Goal: Task Accomplishment & Management: Manage account settings

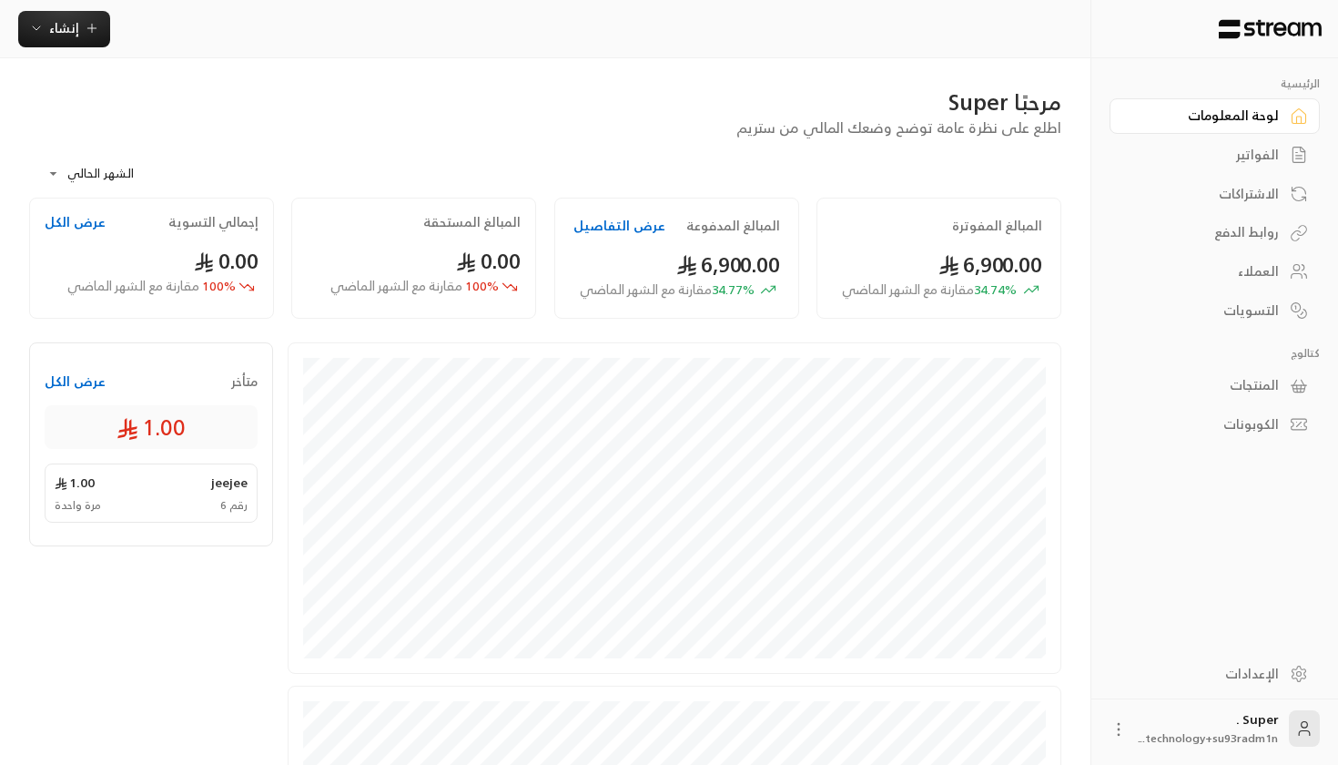
click at [591, 230] on button "عرض التفاصيل" at bounding box center [620, 226] width 92 height 18
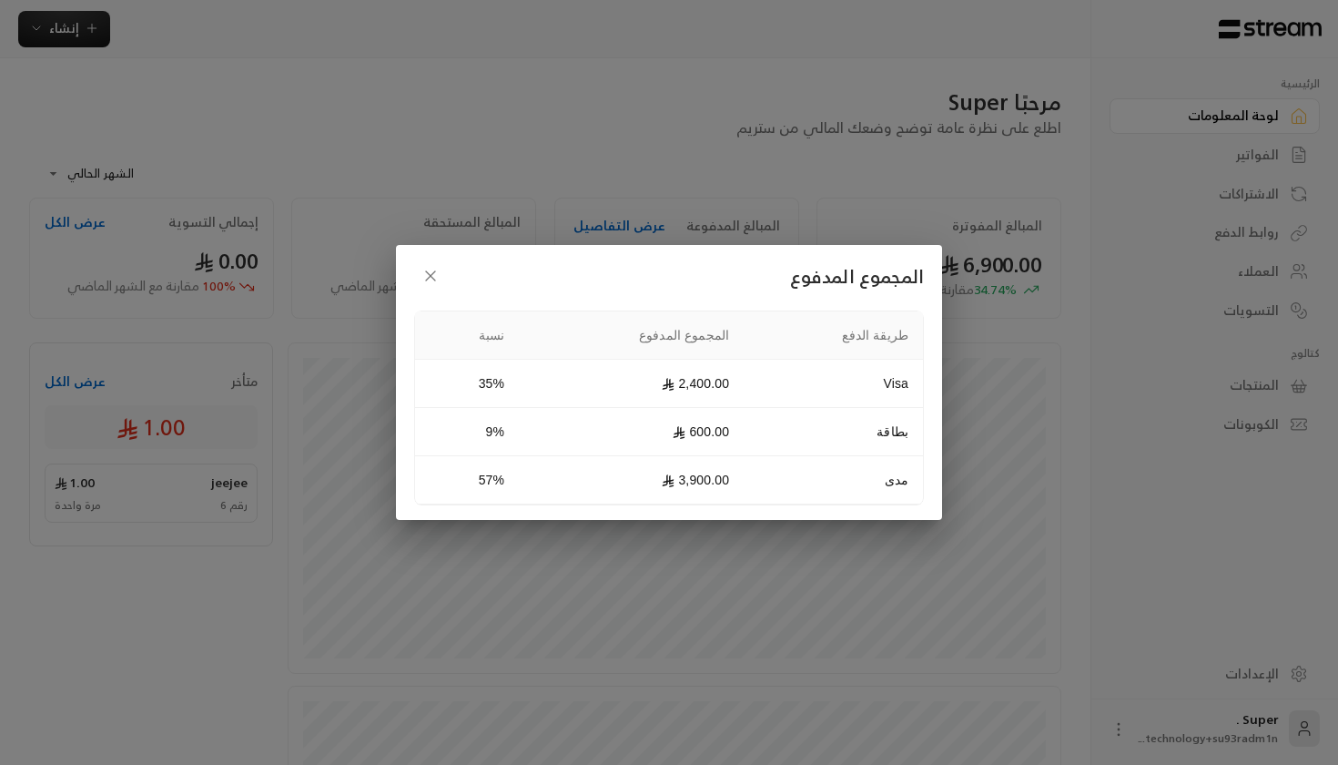
click at [442, 271] on button "button" at bounding box center [430, 275] width 33 height 33
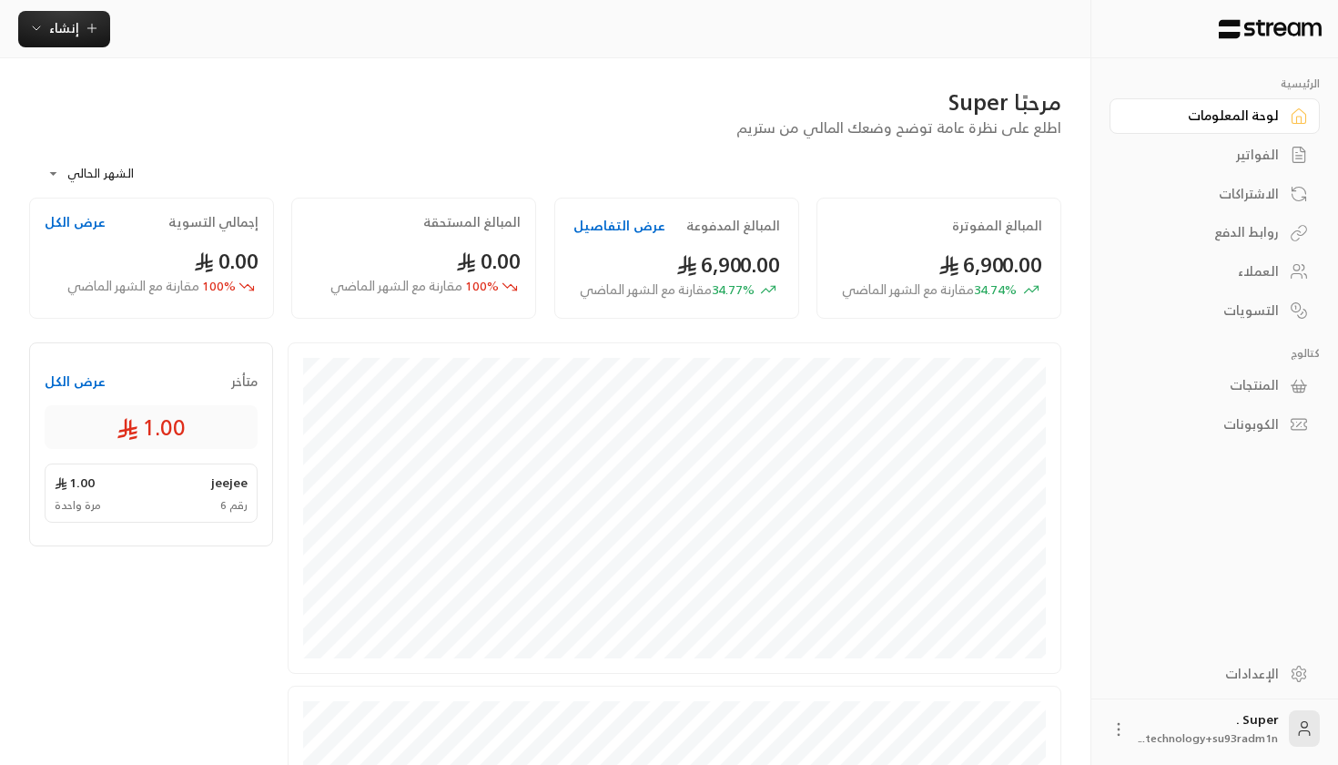
click at [1281, 266] on link "العملاء" at bounding box center [1215, 272] width 210 height 36
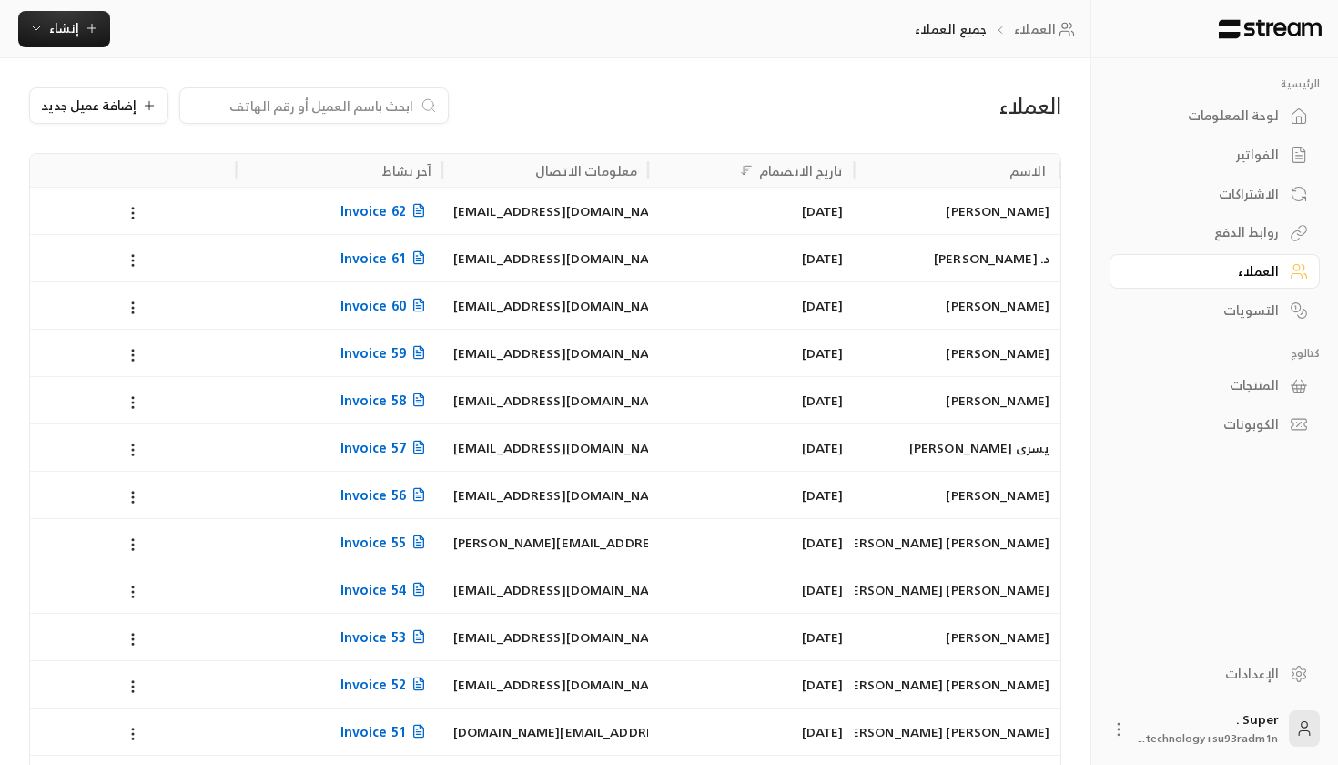
click at [1268, 130] on link "لوحة المعلومات" at bounding box center [1215, 116] width 210 height 36
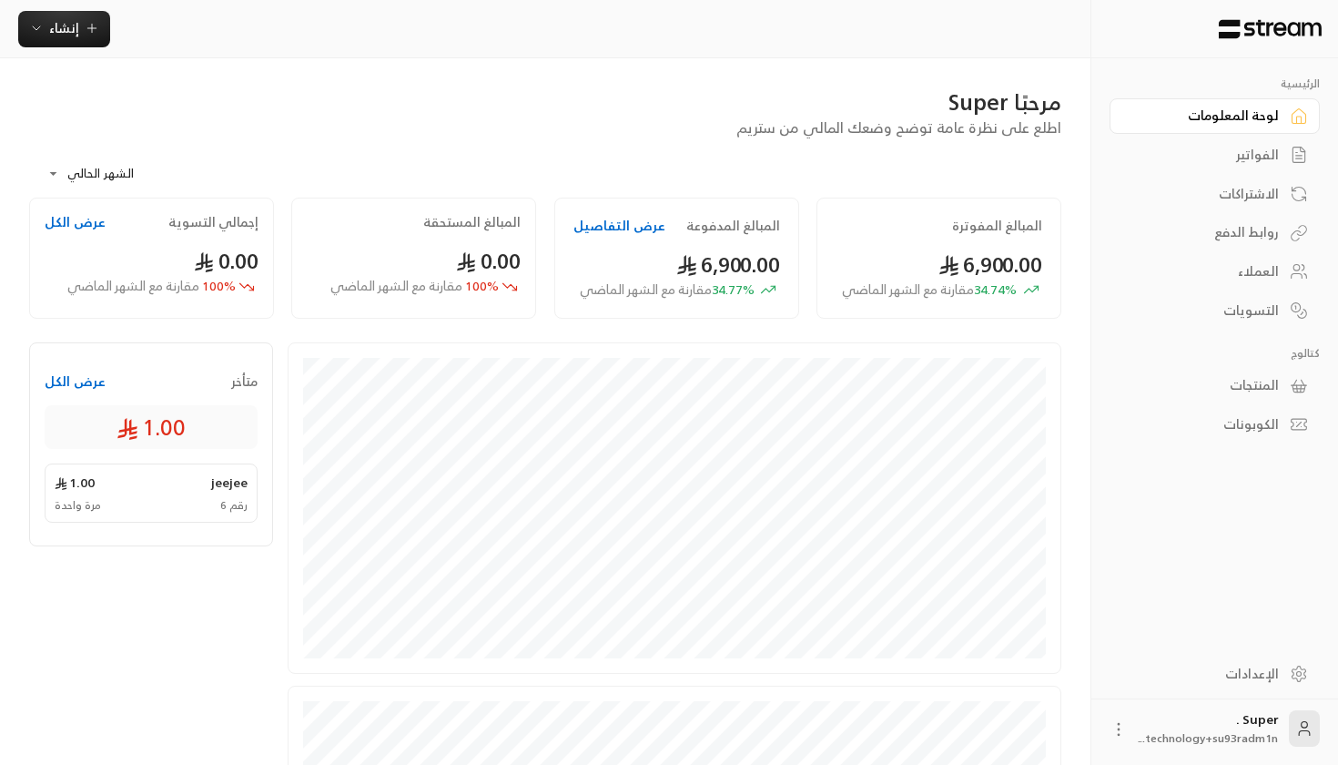
click at [101, 7] on div "إنشاء" at bounding box center [545, 29] width 1091 height 58
click at [101, 3] on div "إنشاء" at bounding box center [545, 29] width 1091 height 58
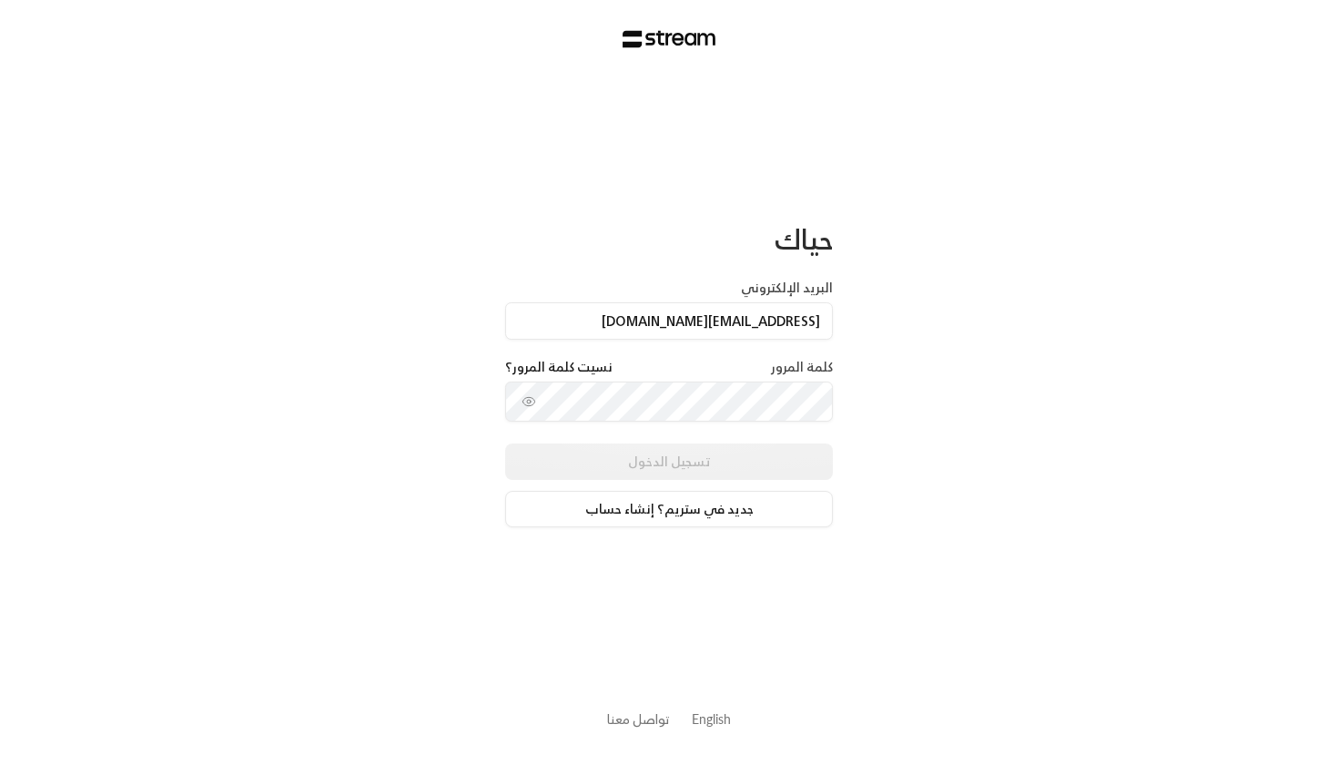
scroll to position [0, 1]
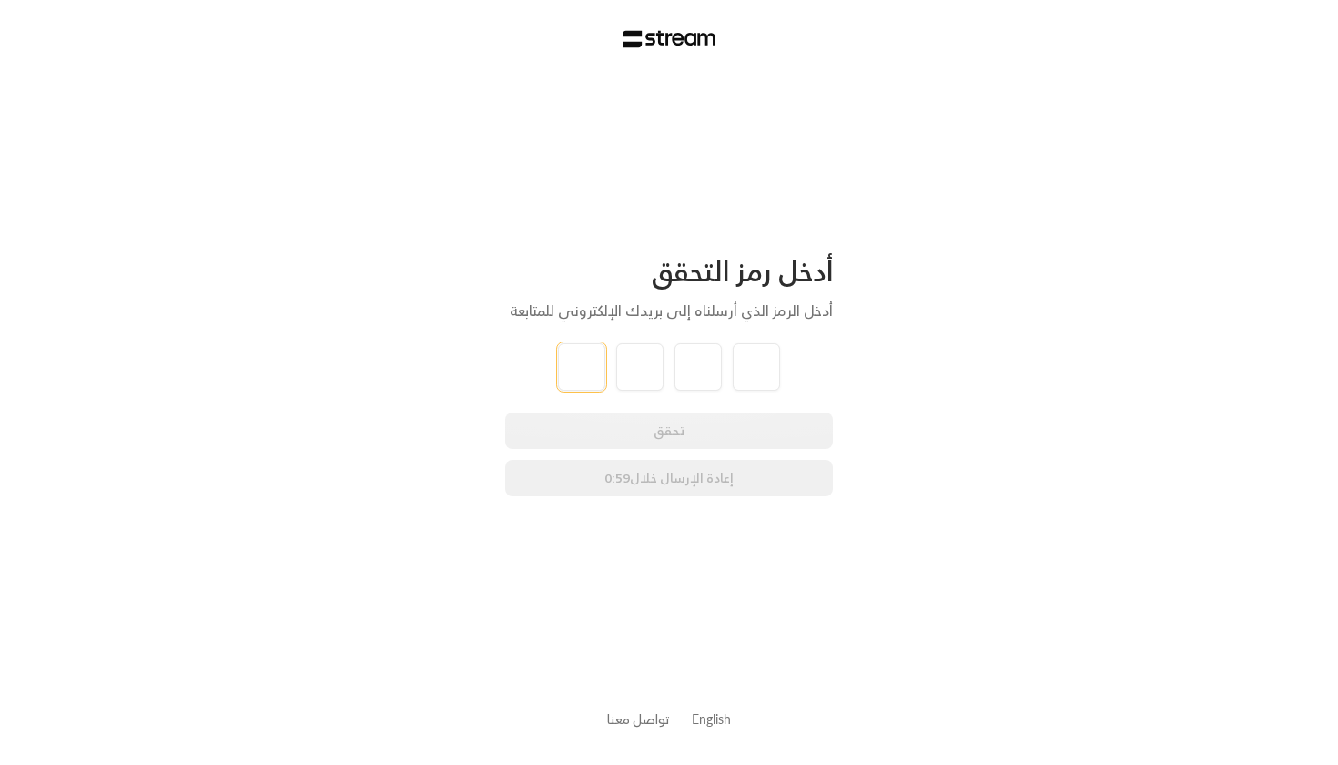
click at [573, 361] on input "tel" at bounding box center [581, 366] width 47 height 47
click at [96, 4] on div "أدخل رمز التحقق أدخل الرمز الذي أرسلناه إلى بريدك الإلكتروني للمتابعة تحقق إعاد…" at bounding box center [669, 382] width 1338 height 765
click at [584, 377] on input "tel" at bounding box center [581, 366] width 47 height 47
type input "7"
type input "4"
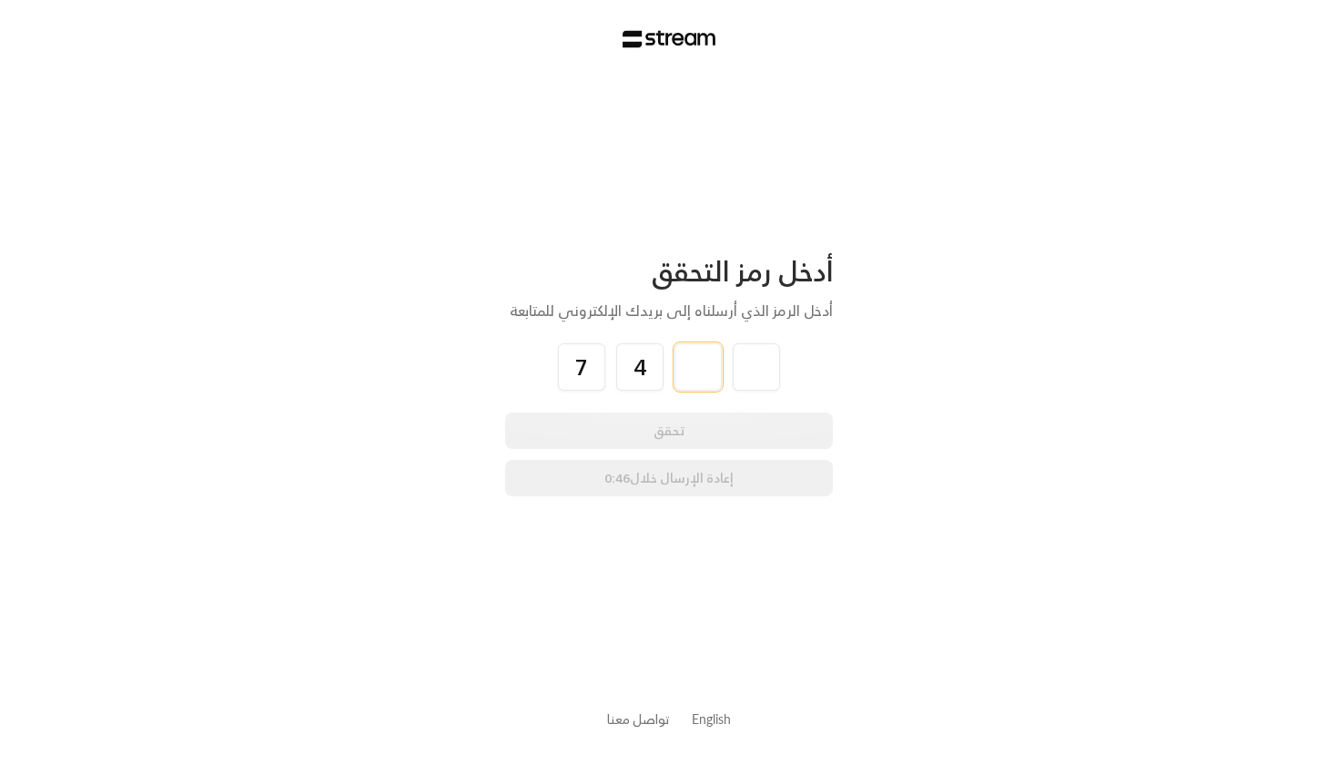
type input "9"
type input "1"
